Goal: Download file/media

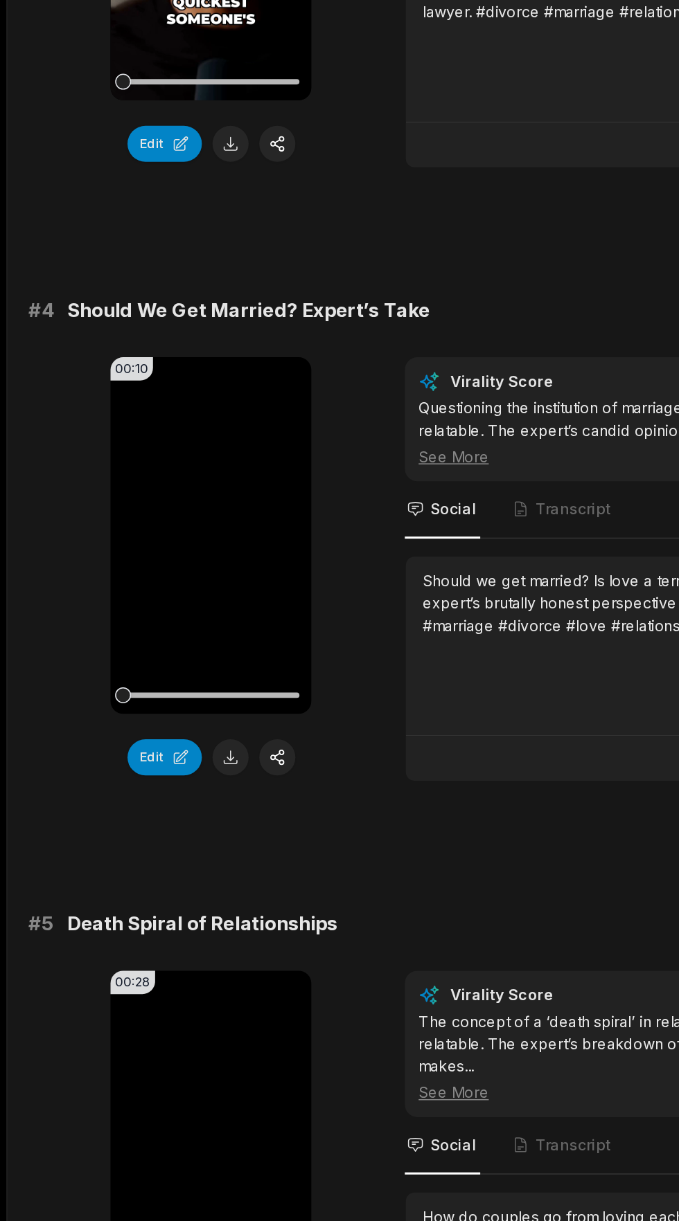
scroll to position [782, 0]
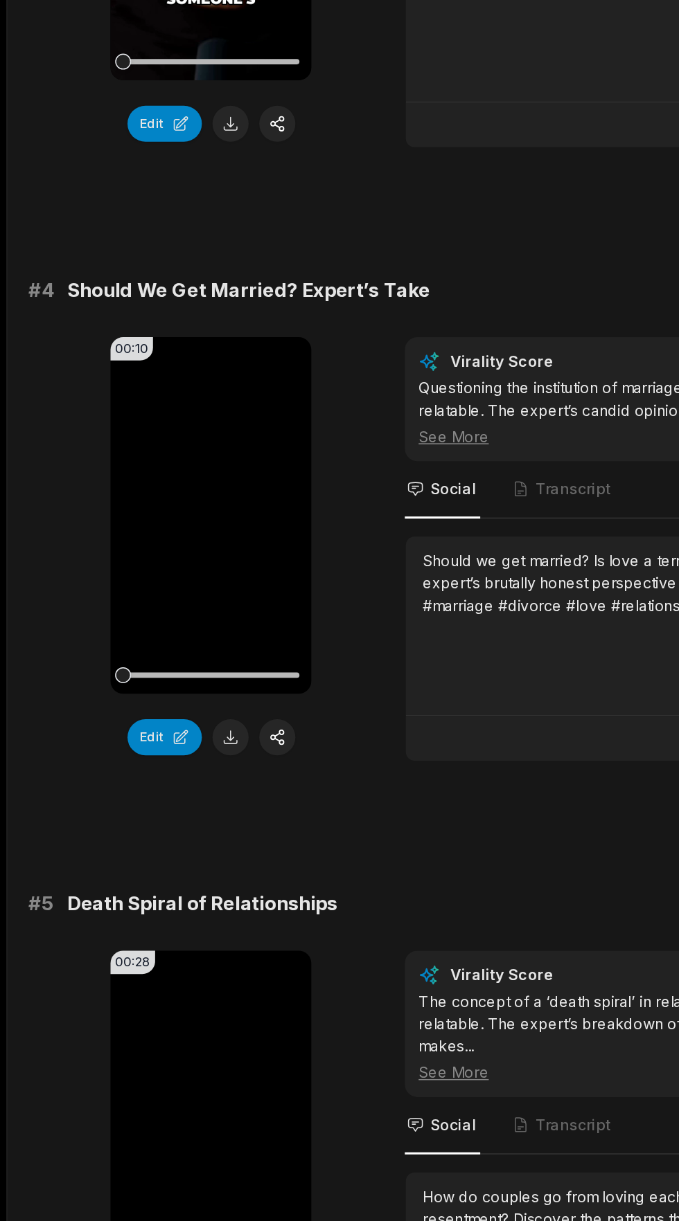
click at [134, 765] on icon at bounding box center [137, 761] width 10 height 12
click at [149, 915] on button at bounding box center [150, 906] width 24 height 24
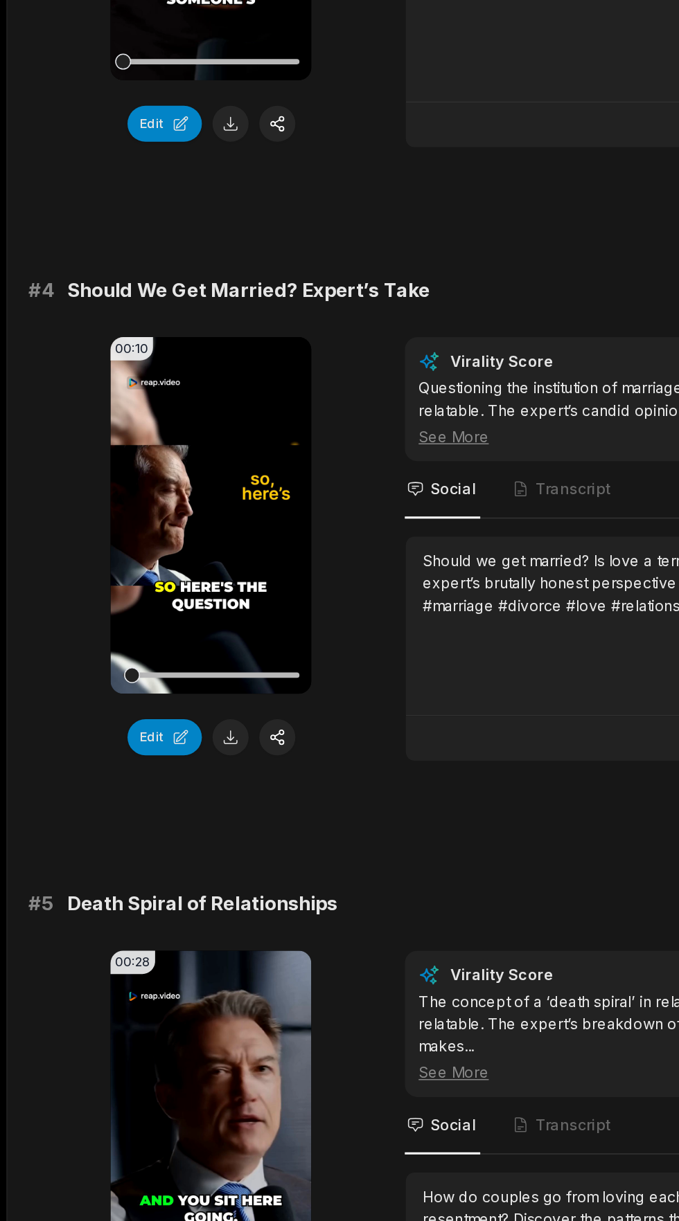
click at [147, 906] on button at bounding box center [150, 906] width 24 height 24
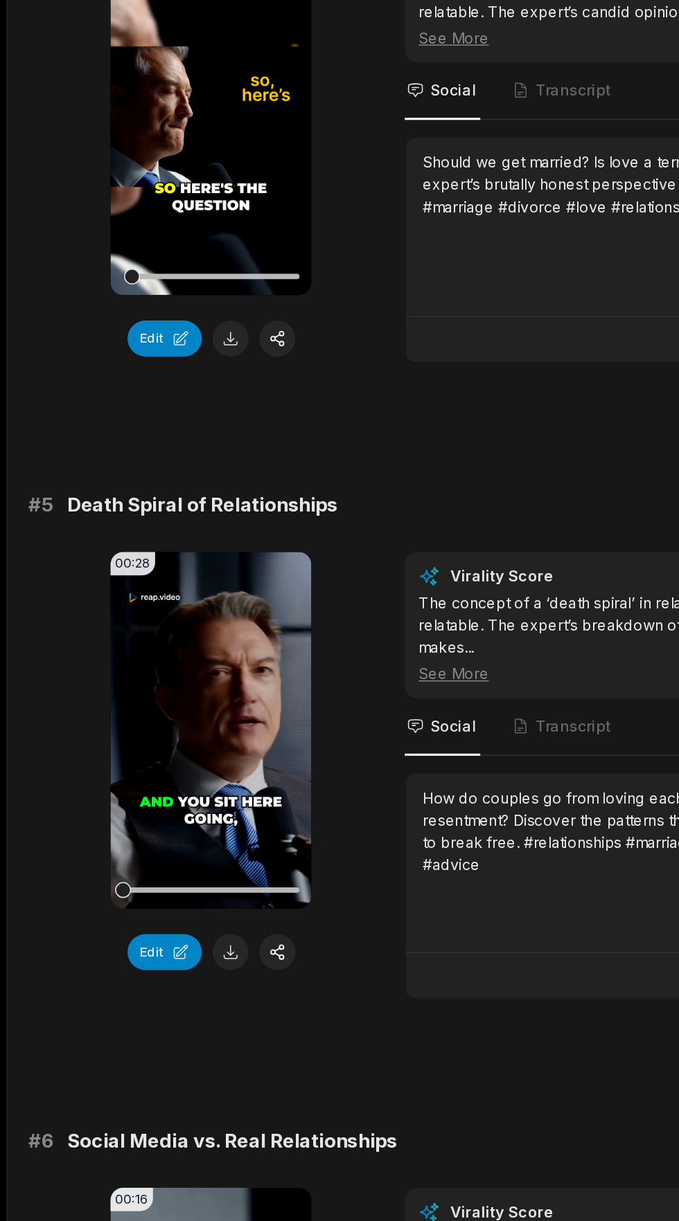
scroll to position [1046, 0]
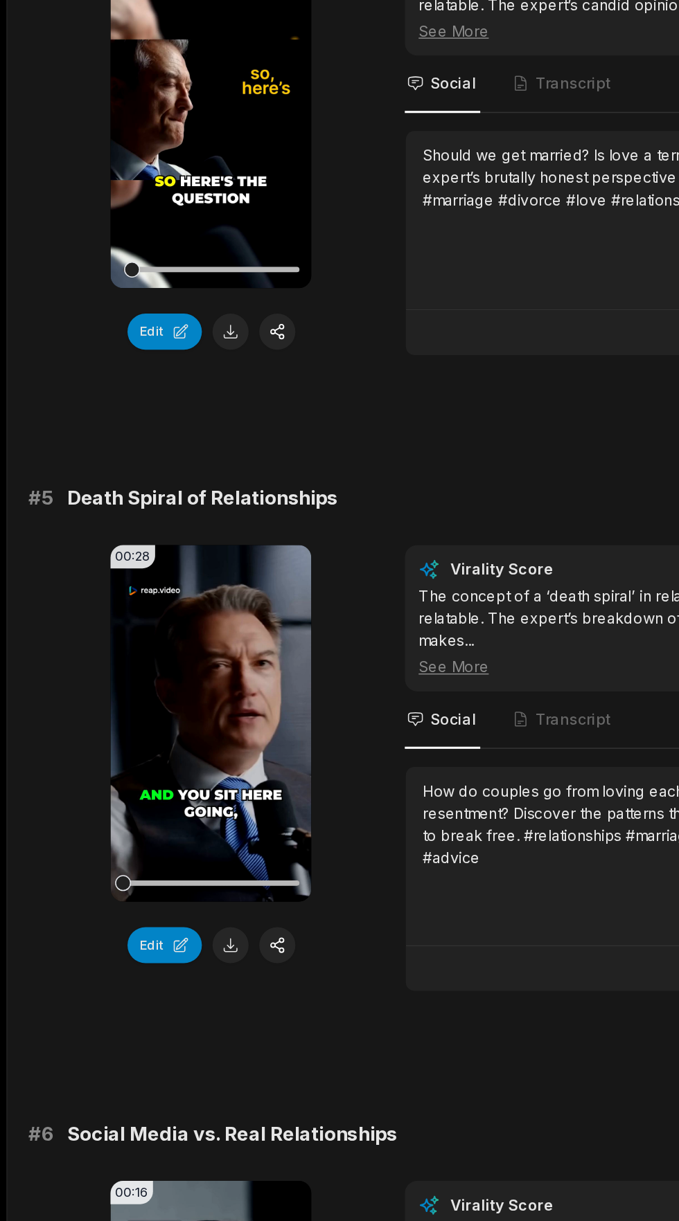
click at [373, 903] on span "Transcript" at bounding box center [366, 894] width 69 height 37
